Goal: Find specific fact: Find contact information

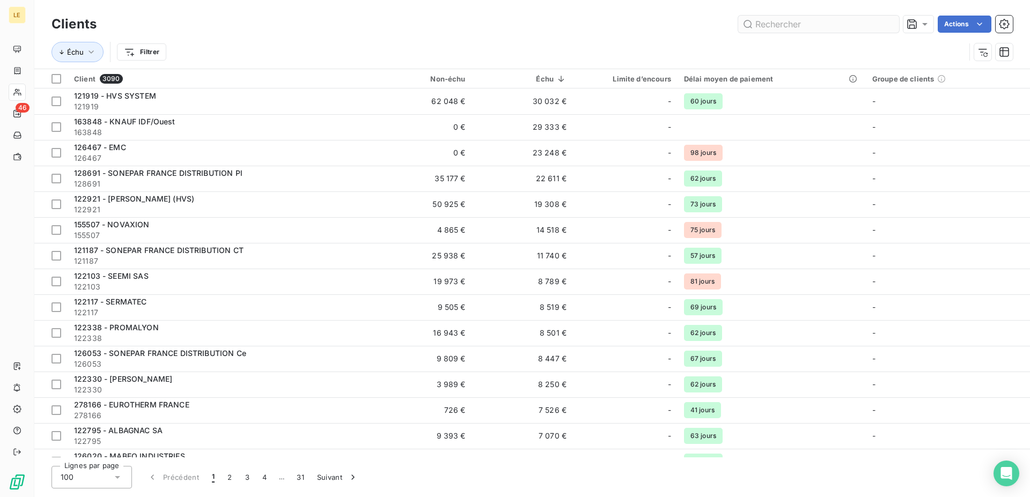
click at [794, 32] on input "text" at bounding box center [818, 24] width 161 height 17
click at [790, 28] on input "text" at bounding box center [818, 24] width 161 height 17
click at [801, 29] on input "text" at bounding box center [818, 24] width 161 height 17
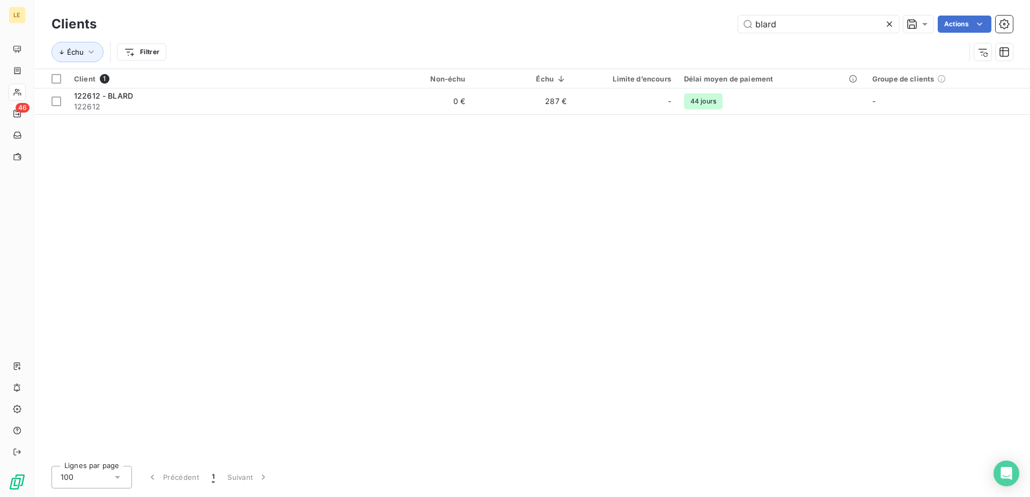
type input "blard"
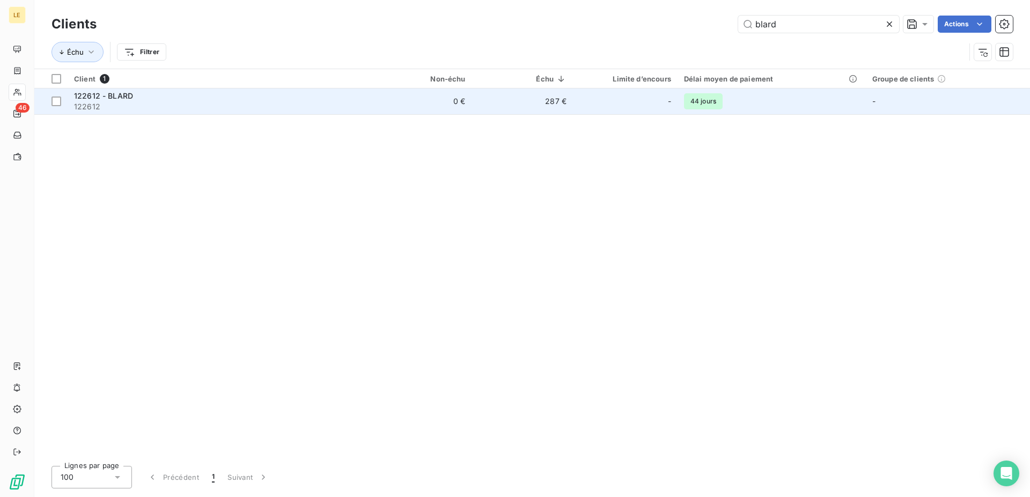
click at [301, 104] on span "122612" at bounding box center [219, 106] width 290 height 11
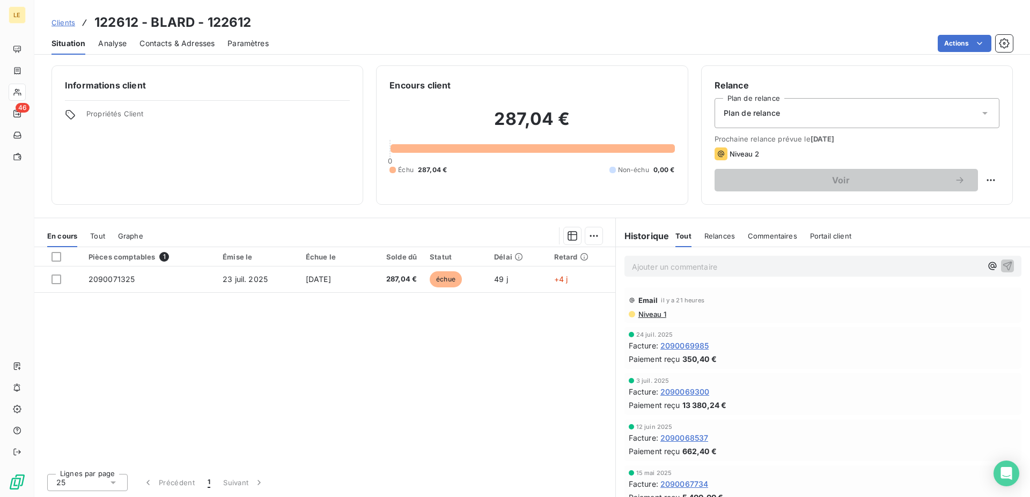
click at [202, 52] on div "Contacts & Adresses" at bounding box center [176, 43] width 75 height 23
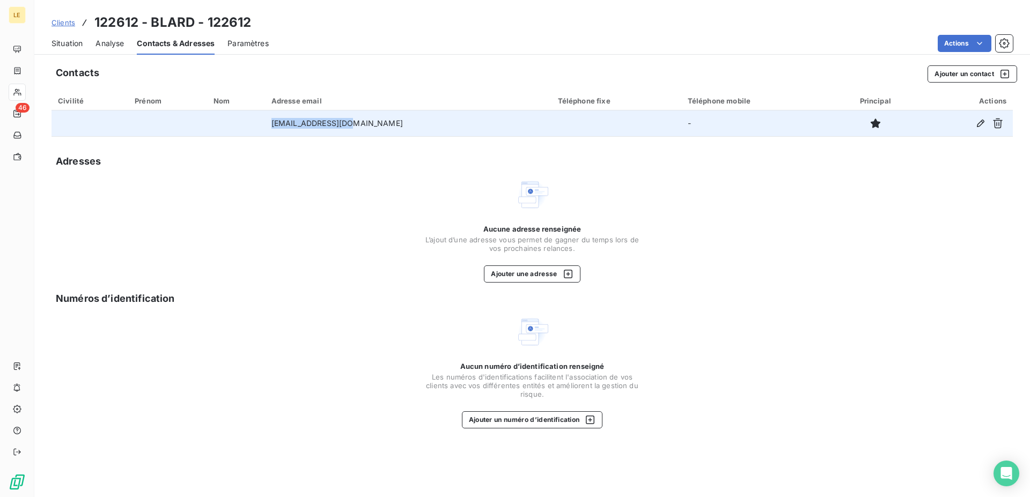
drag, startPoint x: 366, startPoint y: 123, endPoint x: 271, endPoint y: 127, distance: 95.0
click at [271, 127] on tr "[EMAIL_ADDRESS][DOMAIN_NAME] -" at bounding box center [531, 123] width 961 height 26
drag, startPoint x: 388, startPoint y: 119, endPoint x: 280, endPoint y: 126, distance: 108.1
click at [280, 126] on tr "[EMAIL_ADDRESS][DOMAIN_NAME] -" at bounding box center [531, 123] width 961 height 26
copy tr "[EMAIL_ADDRESS][DOMAIN_NAME]"
